Goal: Information Seeking & Learning: Check status

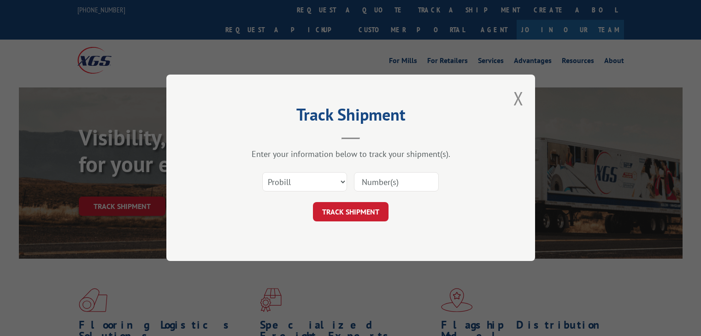
click at [298, 183] on select "Select category... Probill BOL PO" at bounding box center [304, 182] width 85 height 19
select select "po"
click at [262, 173] on select "Select category... Probill BOL PO" at bounding box center [304, 182] width 85 height 19
click at [418, 176] on input at bounding box center [396, 182] width 85 height 19
paste input "77505173"
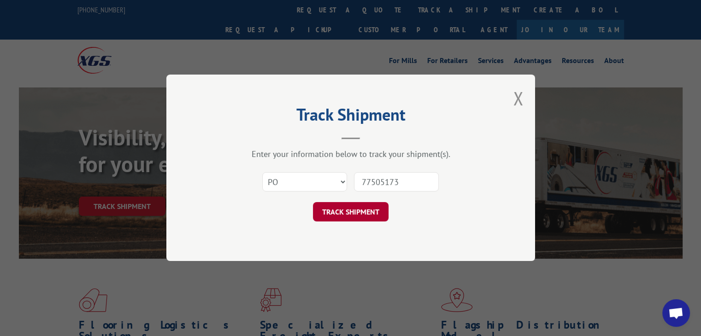
type input "77505173"
click at [321, 209] on button "TRACK SHIPMENT" at bounding box center [351, 212] width 76 height 19
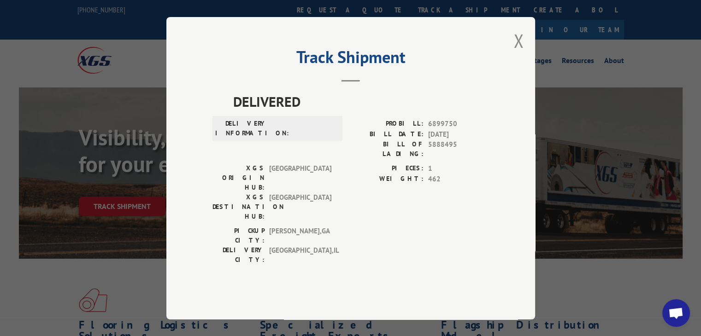
click at [510, 49] on div "Track Shipment DELIVERED DELIVERY INFORMATION: PROBILL: 6899750 BILL DATE: [DAT…" at bounding box center [350, 168] width 369 height 303
click at [512, 53] on div "Track Shipment DELIVERED DELIVERY INFORMATION: PROBILL: 6899750 BILL DATE: [DAT…" at bounding box center [350, 168] width 369 height 303
click at [518, 53] on button "Close modal" at bounding box center [518, 41] width 10 height 24
